Goal: Navigation & Orientation: Find specific page/section

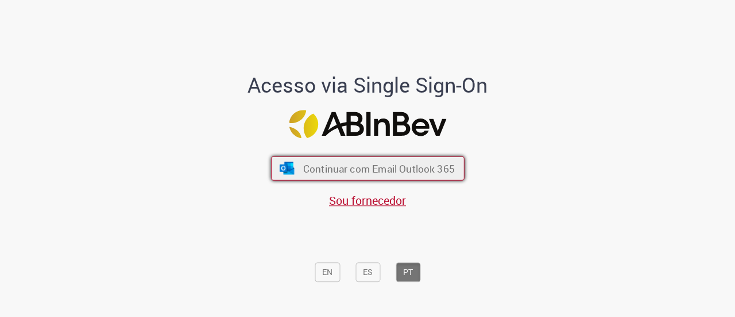
click at [369, 171] on span "Continuar com Email Outlook 365" at bounding box center [379, 167] width 152 height 13
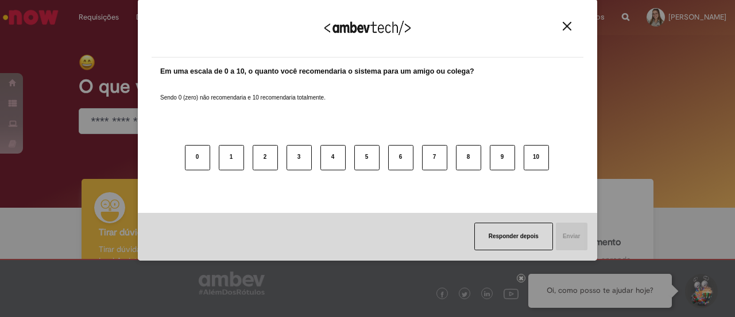
click at [562, 30] on button "Close" at bounding box center [568, 26] width 16 height 10
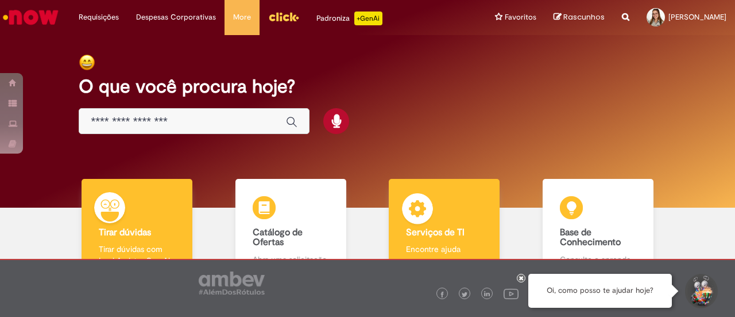
click at [436, 230] on b "Serviços de TI" at bounding box center [435, 231] width 59 height 11
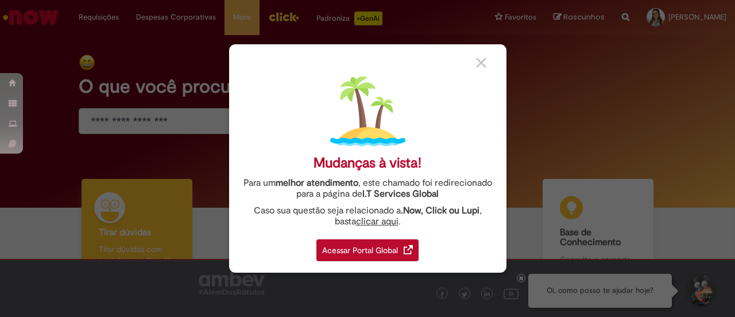
click at [345, 249] on div "Acessar Portal Global" at bounding box center [368, 250] width 102 height 22
